Goal: Task Accomplishment & Management: Complete application form

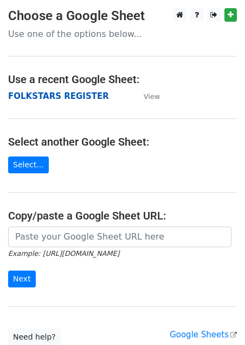
click at [49, 94] on strong "FOLKSTARS REGISTER" at bounding box center [58, 96] width 101 height 10
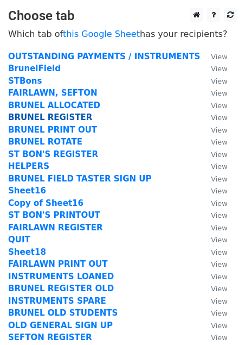
click at [51, 119] on strong "BRUNEL REGISTER" at bounding box center [50, 117] width 84 height 10
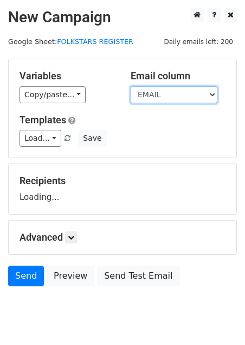
click at [187, 97] on select "CONTINUING PAYMENT HAS? GROUP INSTRUMENT INSTRUMENT DETAILS ADDITIONAL NEEDS TI…" at bounding box center [174, 94] width 87 height 17
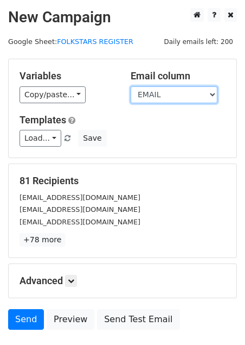
click at [187, 97] on select "CONTINUING PAYMENT HAS? GROUP INSTRUMENT INSTRUMENT DETAILS ADDITIONAL NEEDS TI…" at bounding box center [174, 94] width 87 height 17
select select "SEND"
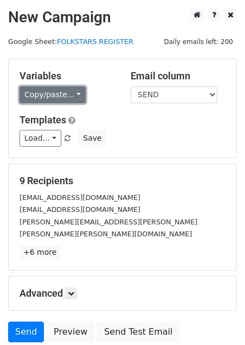
click at [73, 92] on link "Copy/paste..." at bounding box center [53, 94] width 66 height 17
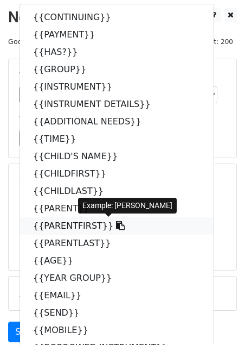
click at [60, 220] on link "{{PARENTFIRST}}" at bounding box center [117, 225] width 194 height 17
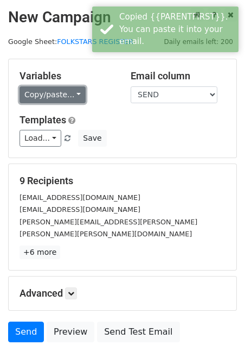
click at [65, 86] on link "Copy/paste..." at bounding box center [53, 94] width 66 height 17
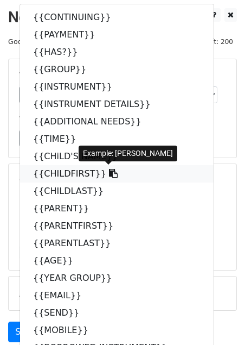
click at [79, 178] on link "{{CHILDFIRST}}" at bounding box center [117, 173] width 194 height 17
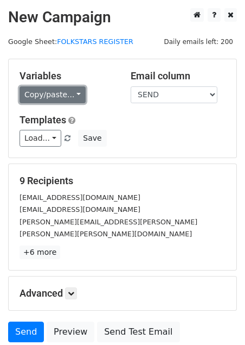
click at [80, 99] on link "Copy/paste..." at bounding box center [53, 94] width 66 height 17
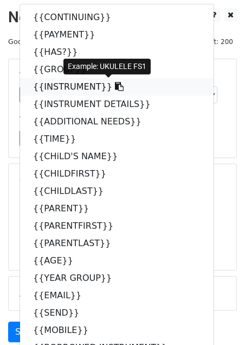
click at [48, 87] on link "{{INSTRUMENT}}" at bounding box center [117, 86] width 194 height 17
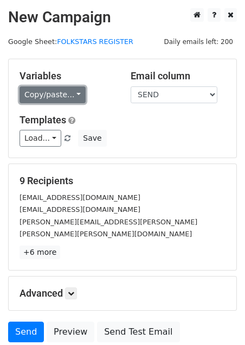
click at [73, 96] on link "Copy/paste..." at bounding box center [53, 94] width 66 height 17
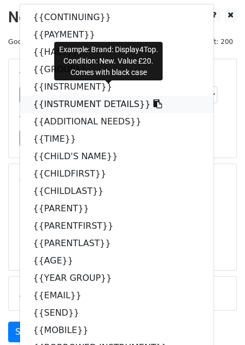
click at [52, 106] on link "{{INSTRUMENT DETAILS}}" at bounding box center [117, 104] width 194 height 17
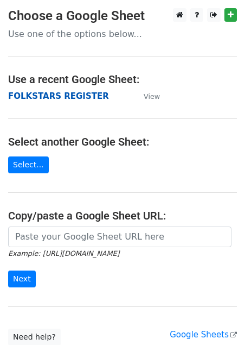
click at [75, 95] on strong "FOLKSTARS REGISTER" at bounding box center [58, 96] width 101 height 10
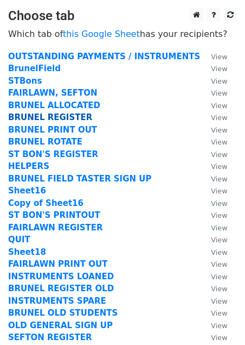
click at [55, 117] on strong "BRUNEL REGISTER" at bounding box center [50, 117] width 84 height 10
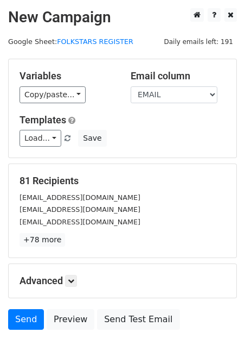
click at [168, 91] on select "CONTINUING PAYMENT HAS? GROUP INSTRUMENT INSTRUMENT DETAILS ADDITIONAL NEEDS TI…" at bounding box center [174, 94] width 87 height 17
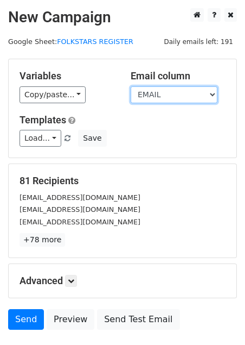
click at [170, 91] on select "CONTINUING PAYMENT HAS? GROUP INSTRUMENT INSTRUMENT DETAILS ADDITIONAL NEEDS TI…" at bounding box center [174, 94] width 87 height 17
select select "SEND"
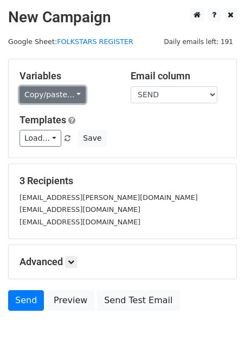
click at [76, 89] on link "Copy/paste..." at bounding box center [53, 94] width 66 height 17
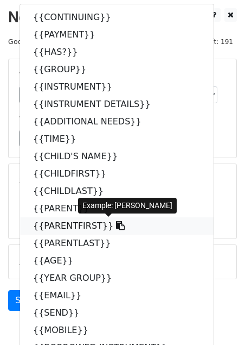
click at [49, 223] on link "{{PARENTFIRST}}" at bounding box center [117, 225] width 194 height 17
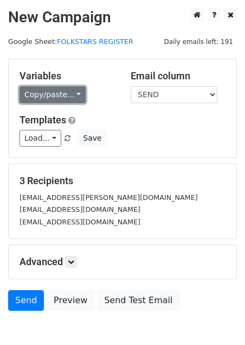
click at [60, 90] on link "Copy/paste..." at bounding box center [53, 94] width 66 height 17
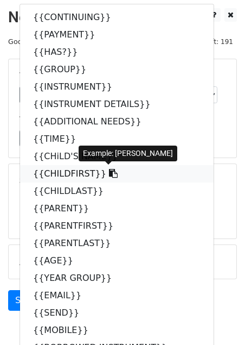
click at [85, 174] on link "{{CHILDFIRST}}" at bounding box center [117, 173] width 194 height 17
